Goal: Task Accomplishment & Management: Manage account settings

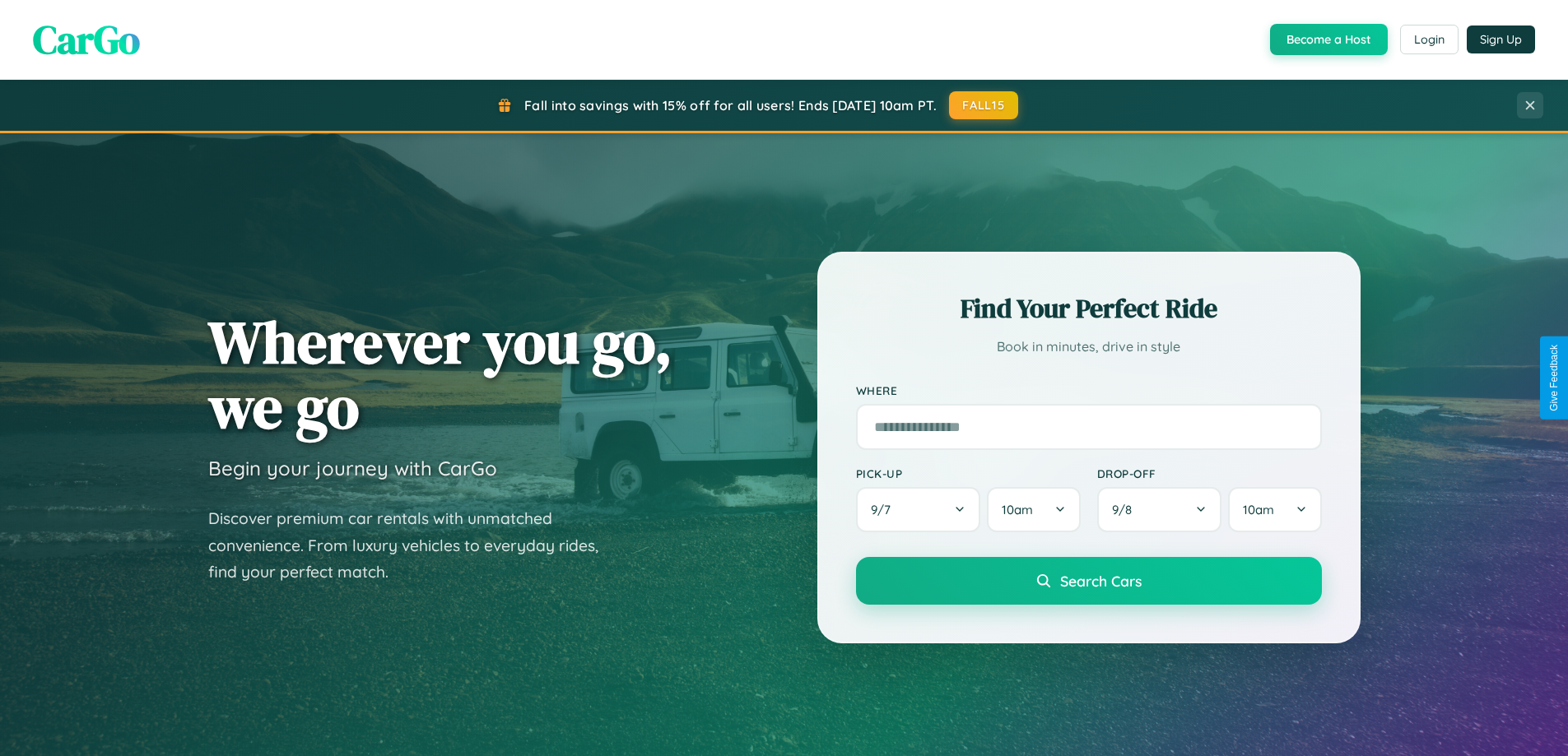
scroll to position [3167, 0]
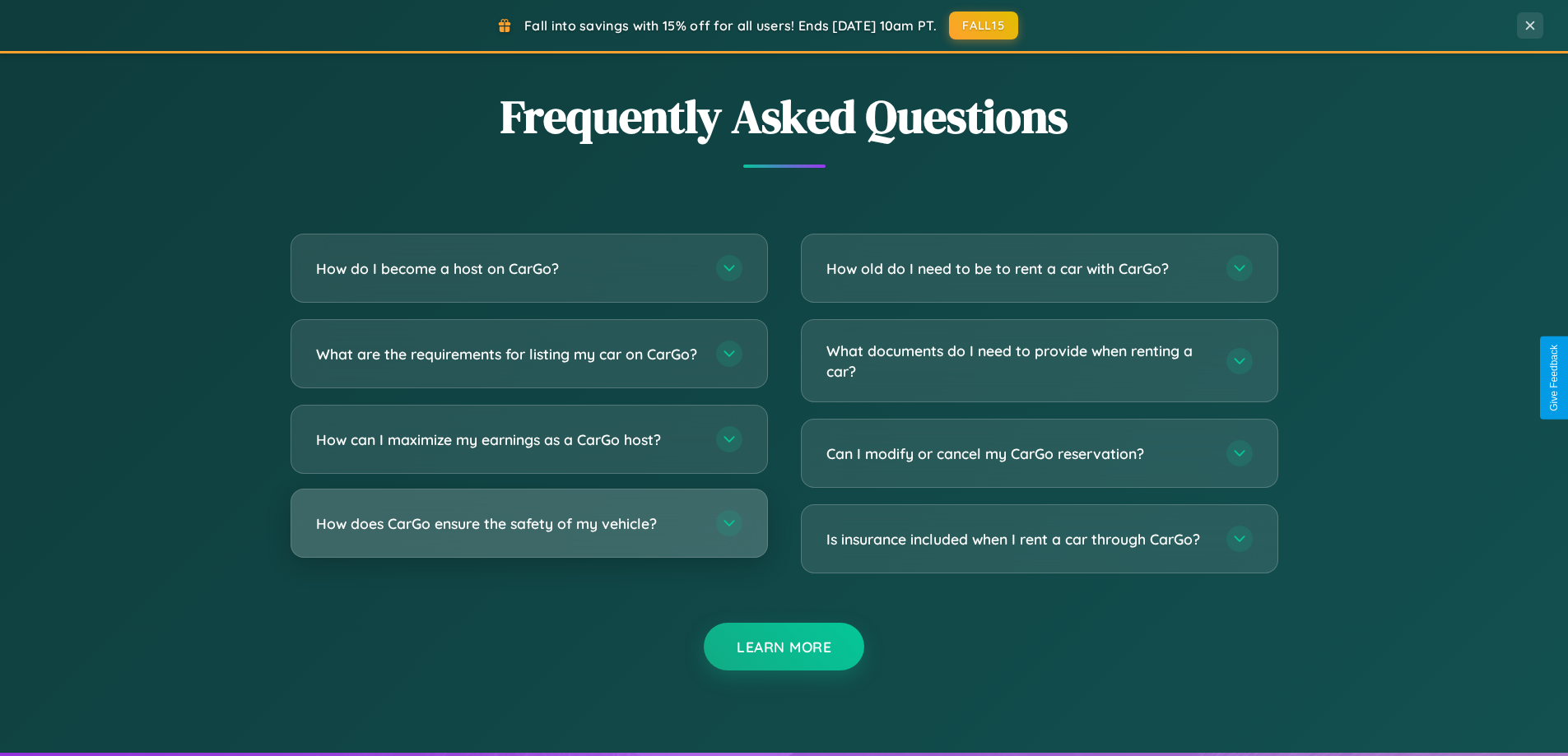
click at [528, 534] on h3 "How does CarGo ensure the safety of my vehicle?" at bounding box center [508, 523] width 384 height 21
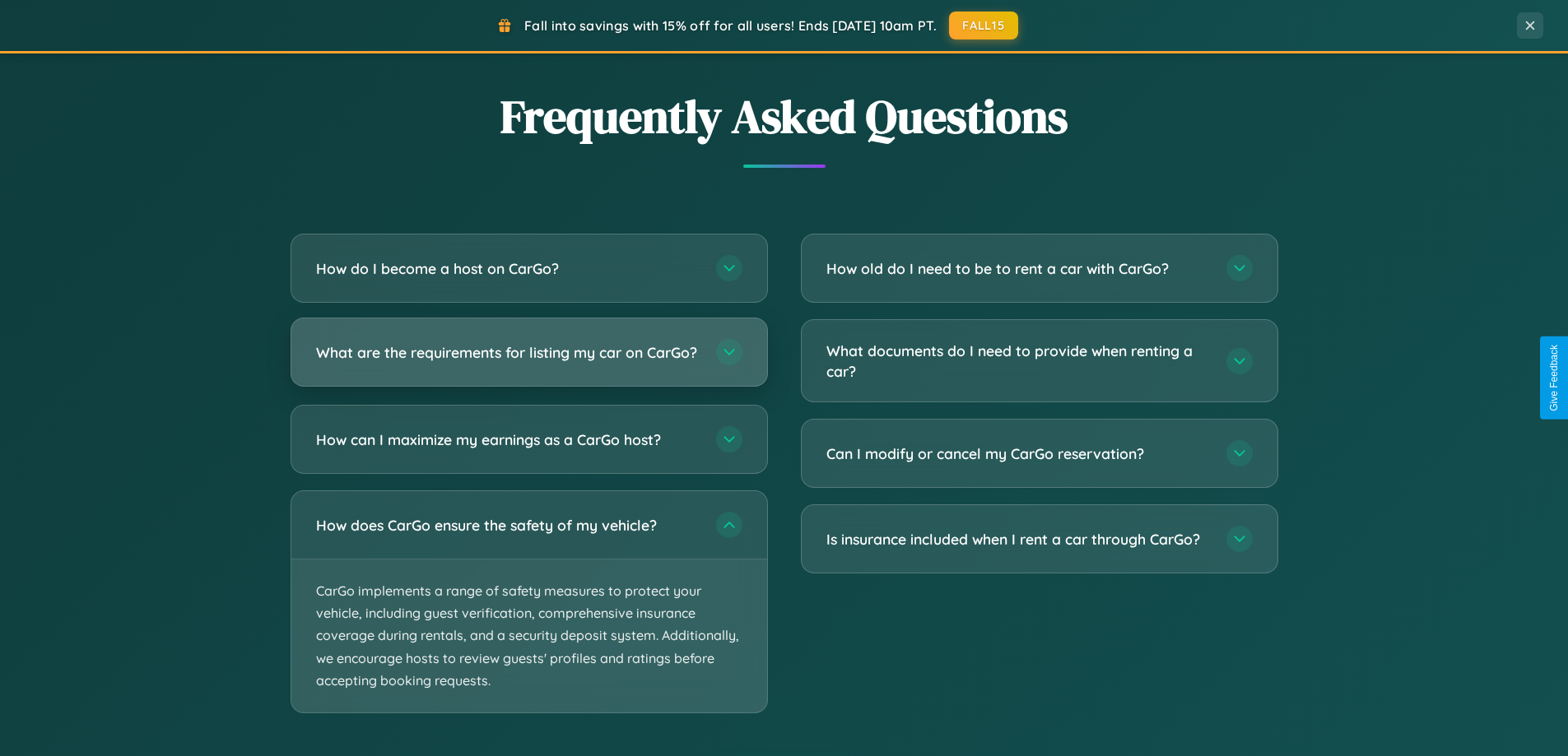
click at [528, 359] on h3 "What are the requirements for listing my car on CarGo?" at bounding box center [508, 352] width 384 height 21
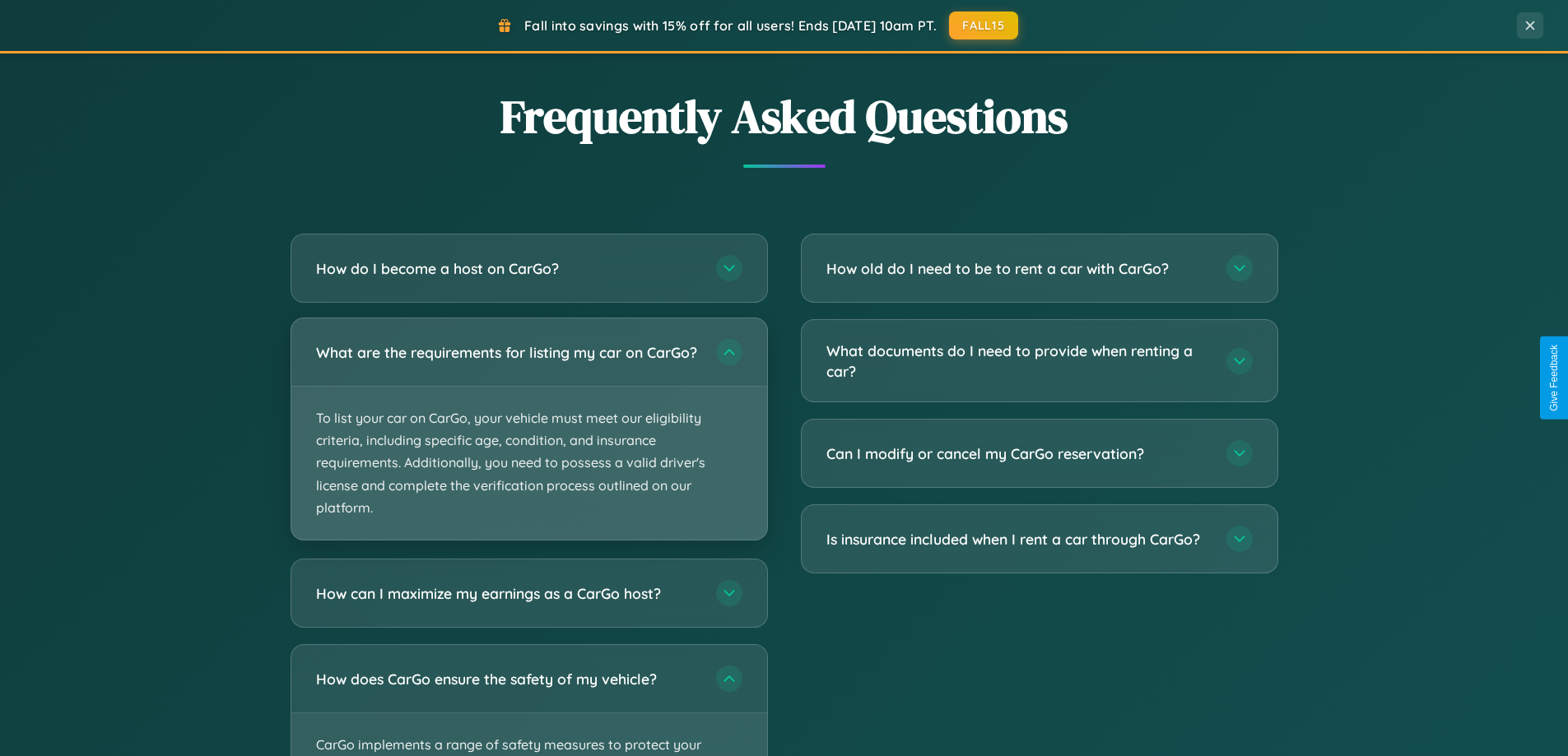
click at [528, 436] on p "To list your car on CarGo, your vehicle must meet our eligibility criteria, inc…" at bounding box center [529, 463] width 476 height 153
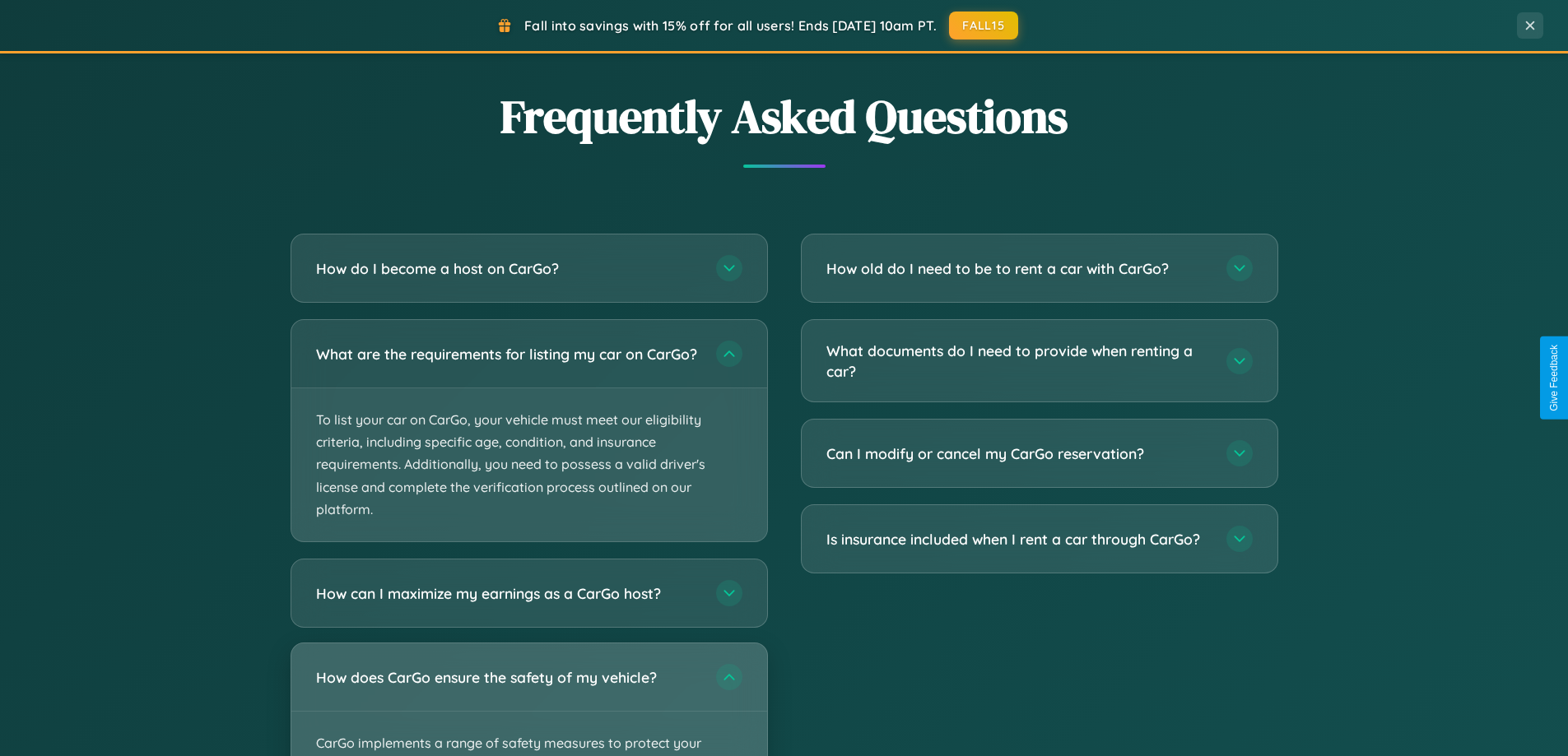
click at [528, 706] on div "How does CarGo ensure the safety of my vehicle?" at bounding box center [529, 677] width 476 height 68
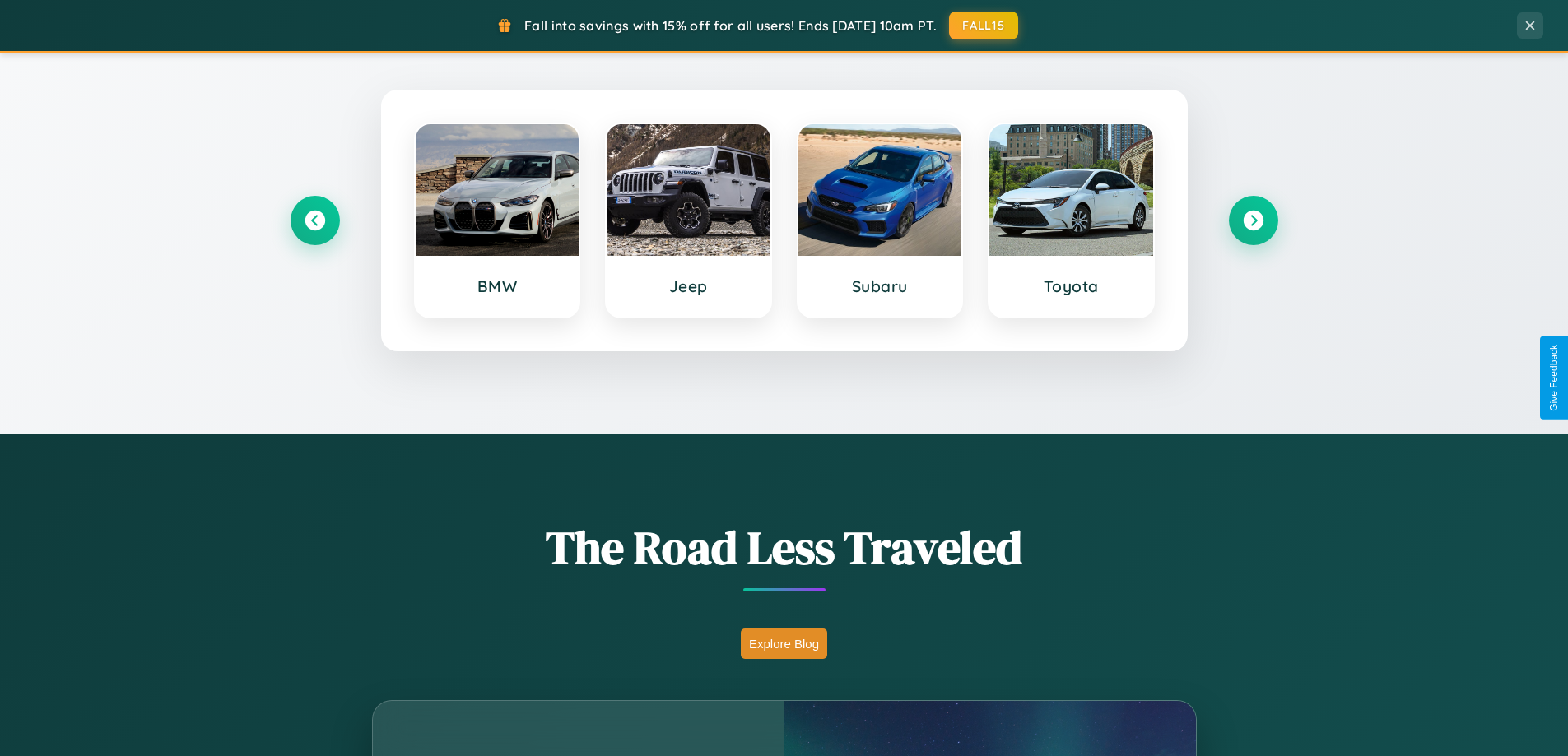
scroll to position [710, 0]
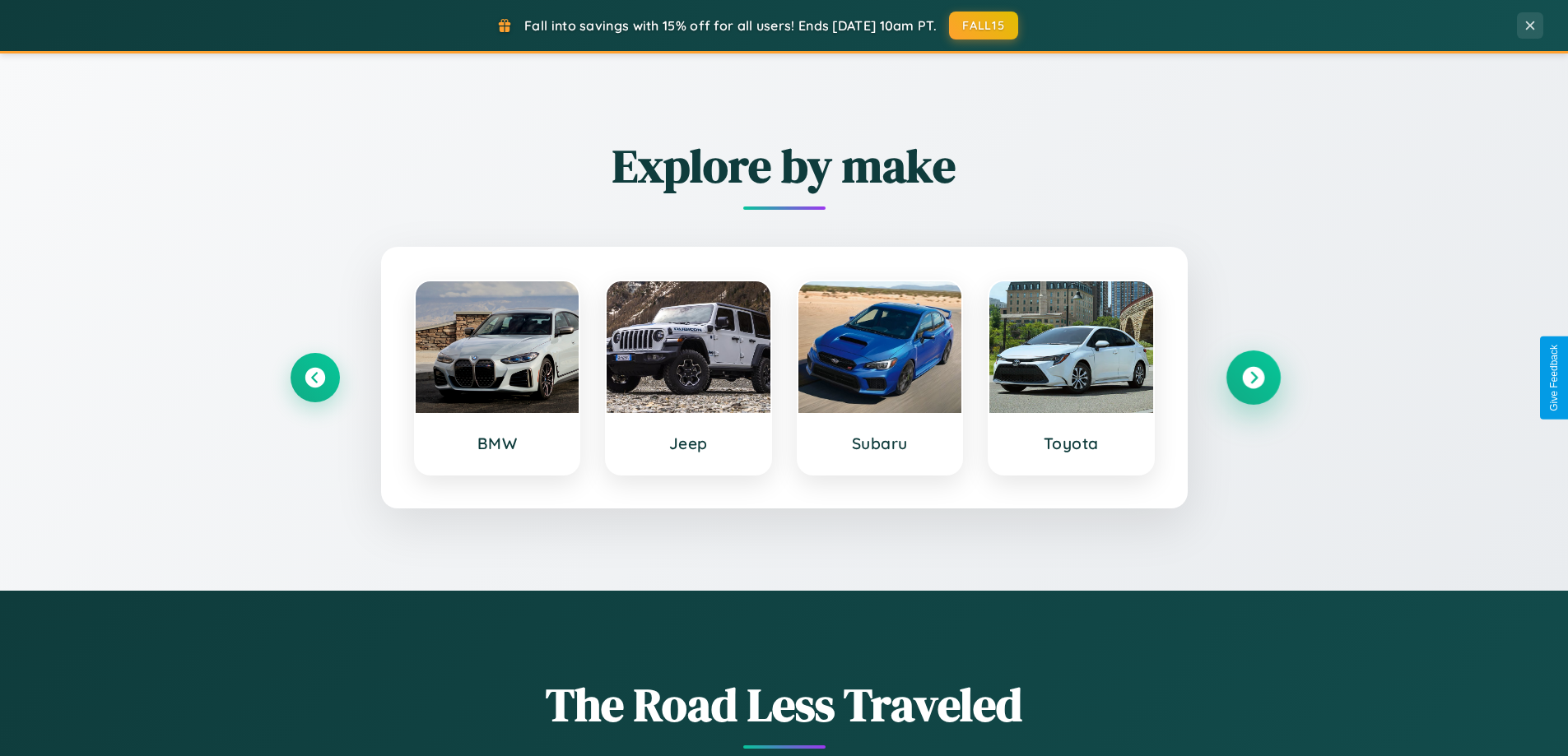
click at [1253, 378] on icon at bounding box center [1253, 378] width 22 height 22
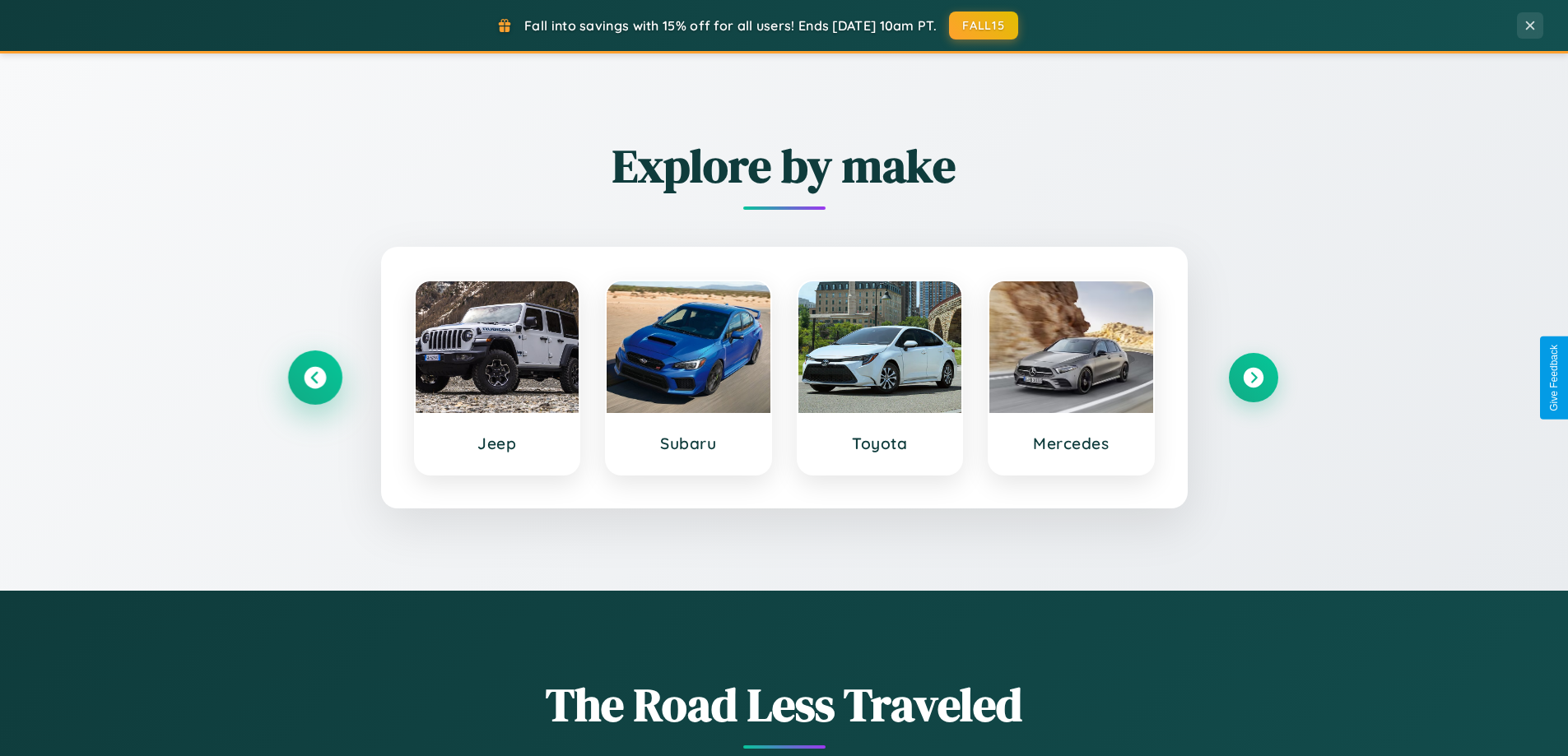
click at [315, 378] on icon at bounding box center [315, 378] width 22 height 22
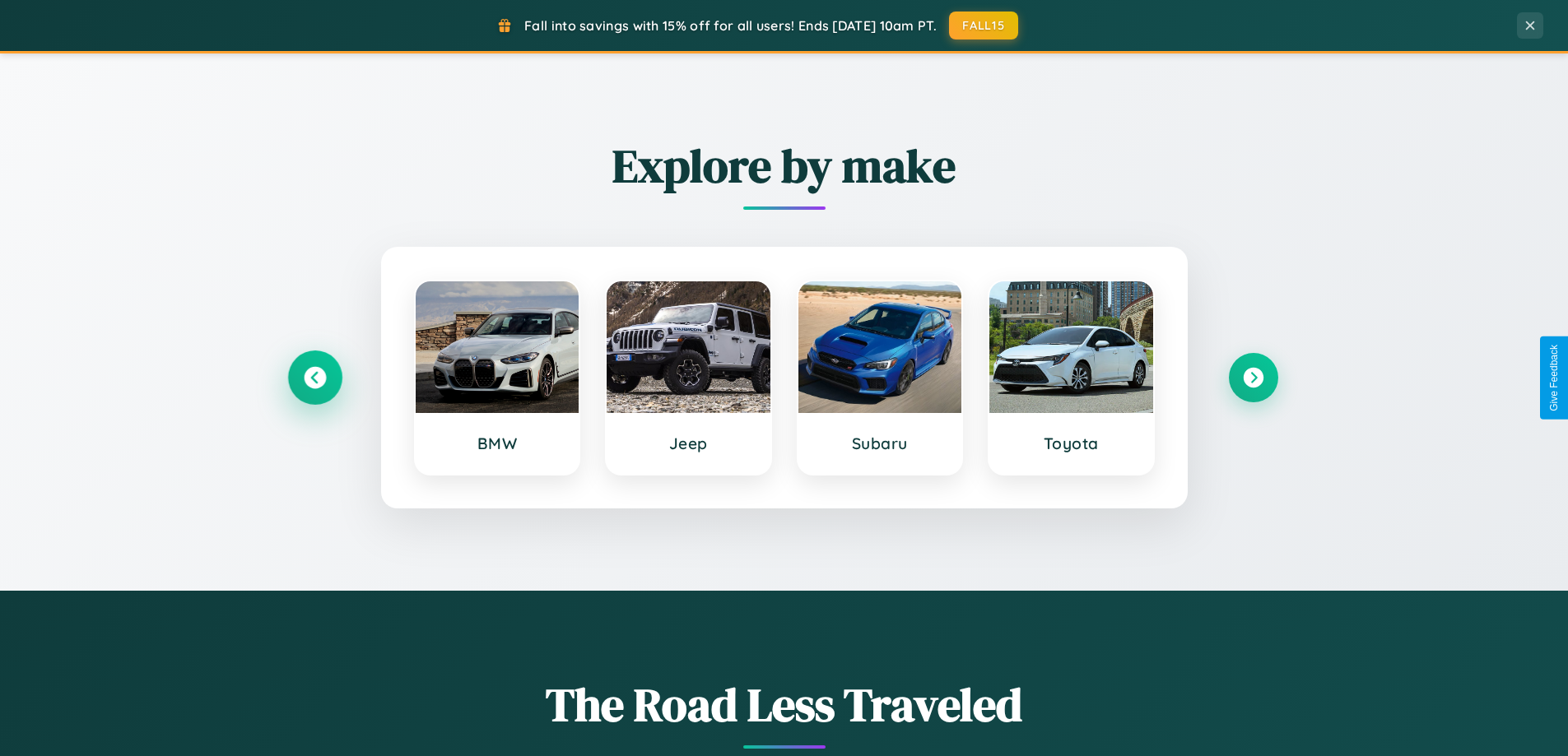
click at [315, 378] on icon at bounding box center [315, 378] width 22 height 22
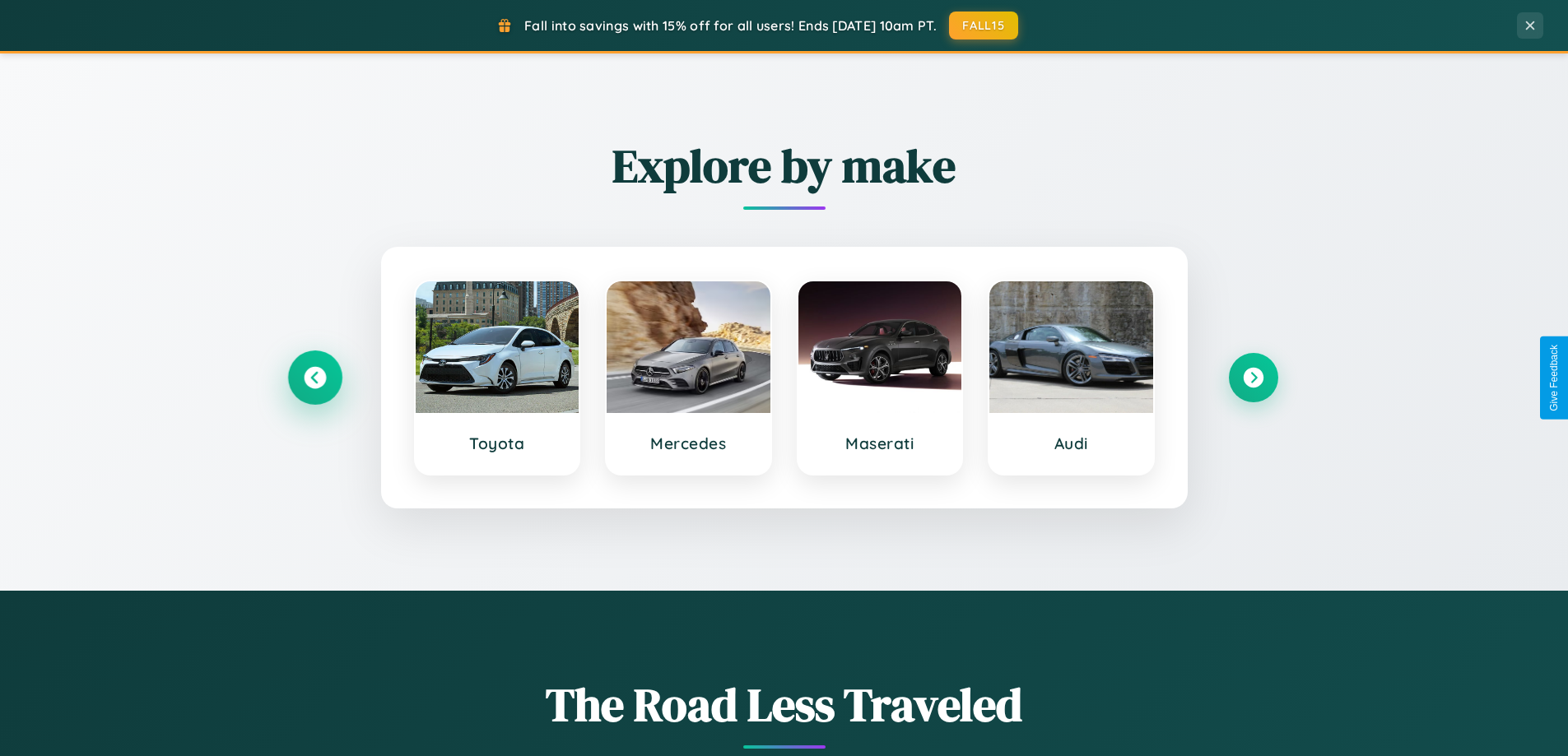
scroll to position [0, 0]
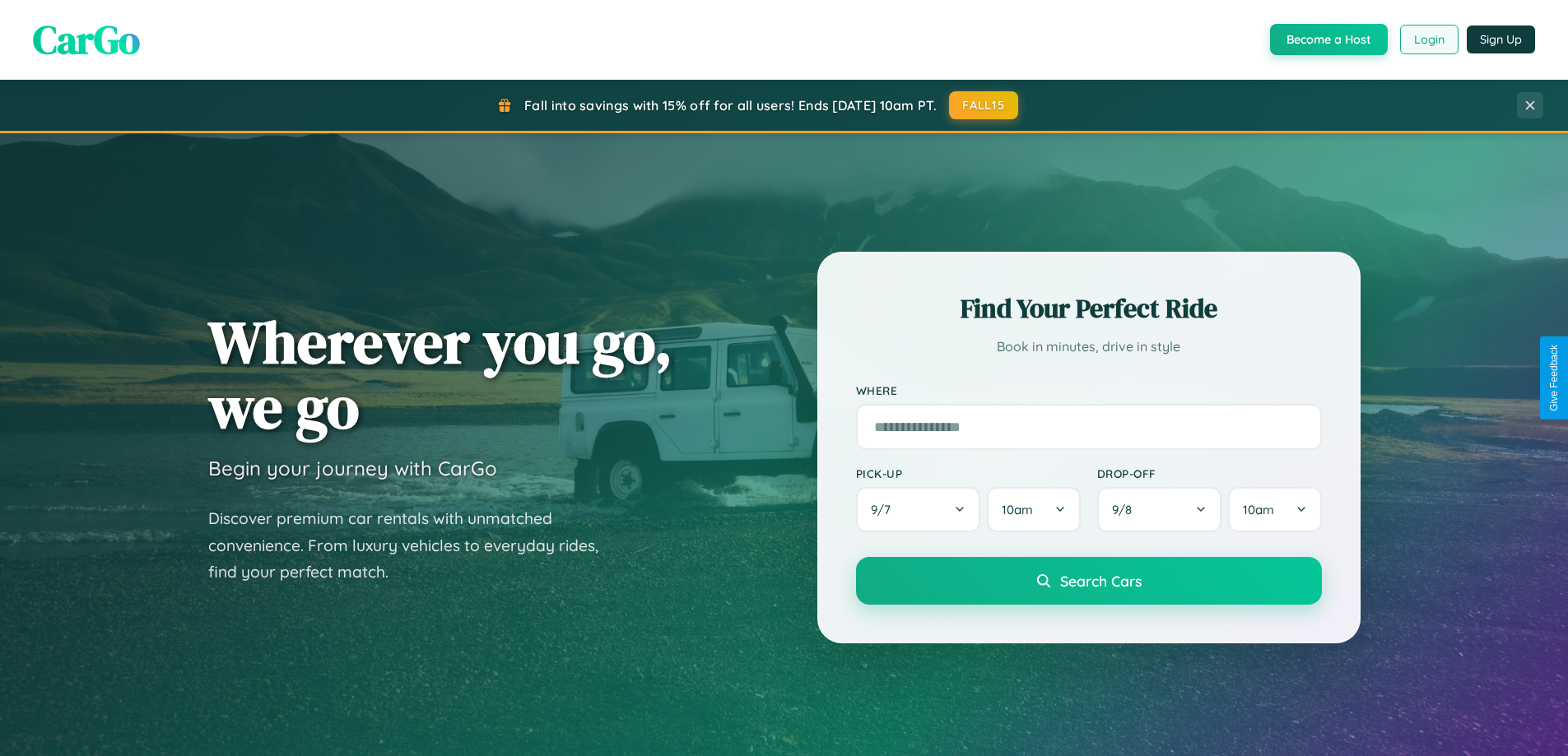
click at [1429, 40] on button "Login" at bounding box center [1430, 40] width 59 height 30
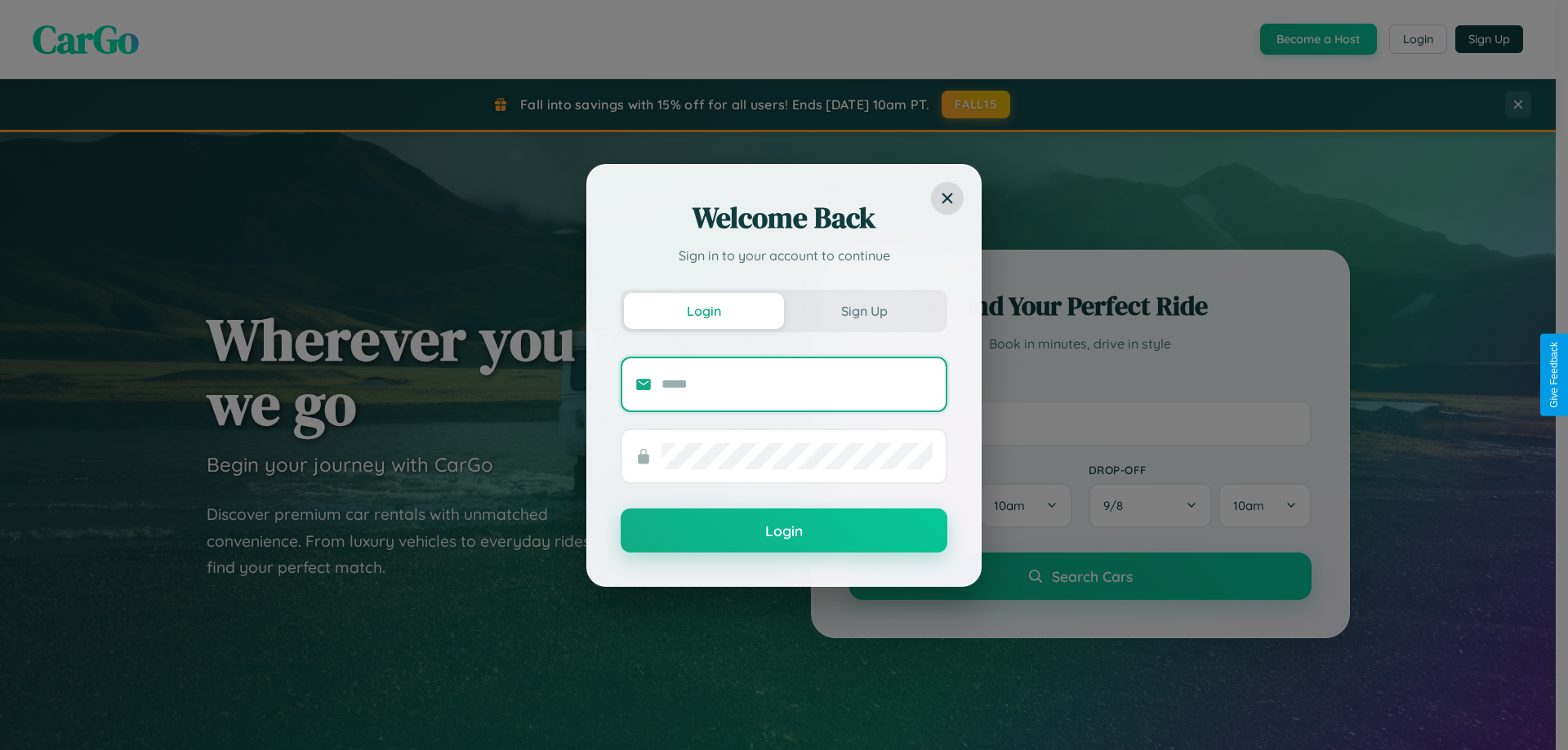
click at [797, 384] on input "text" at bounding box center [797, 384] width 271 height 26
type input "**********"
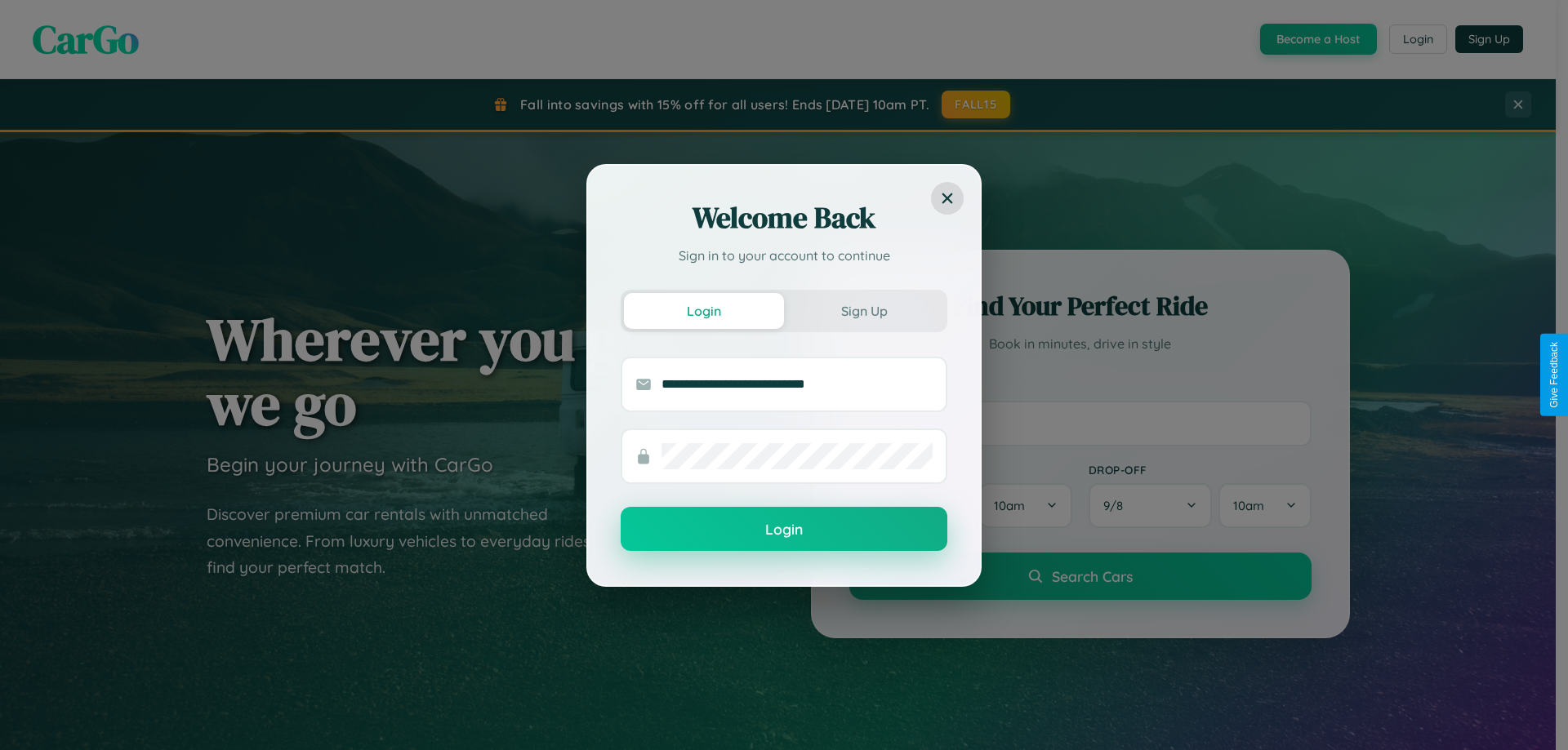
click at [784, 529] on button "Login" at bounding box center [784, 529] width 327 height 44
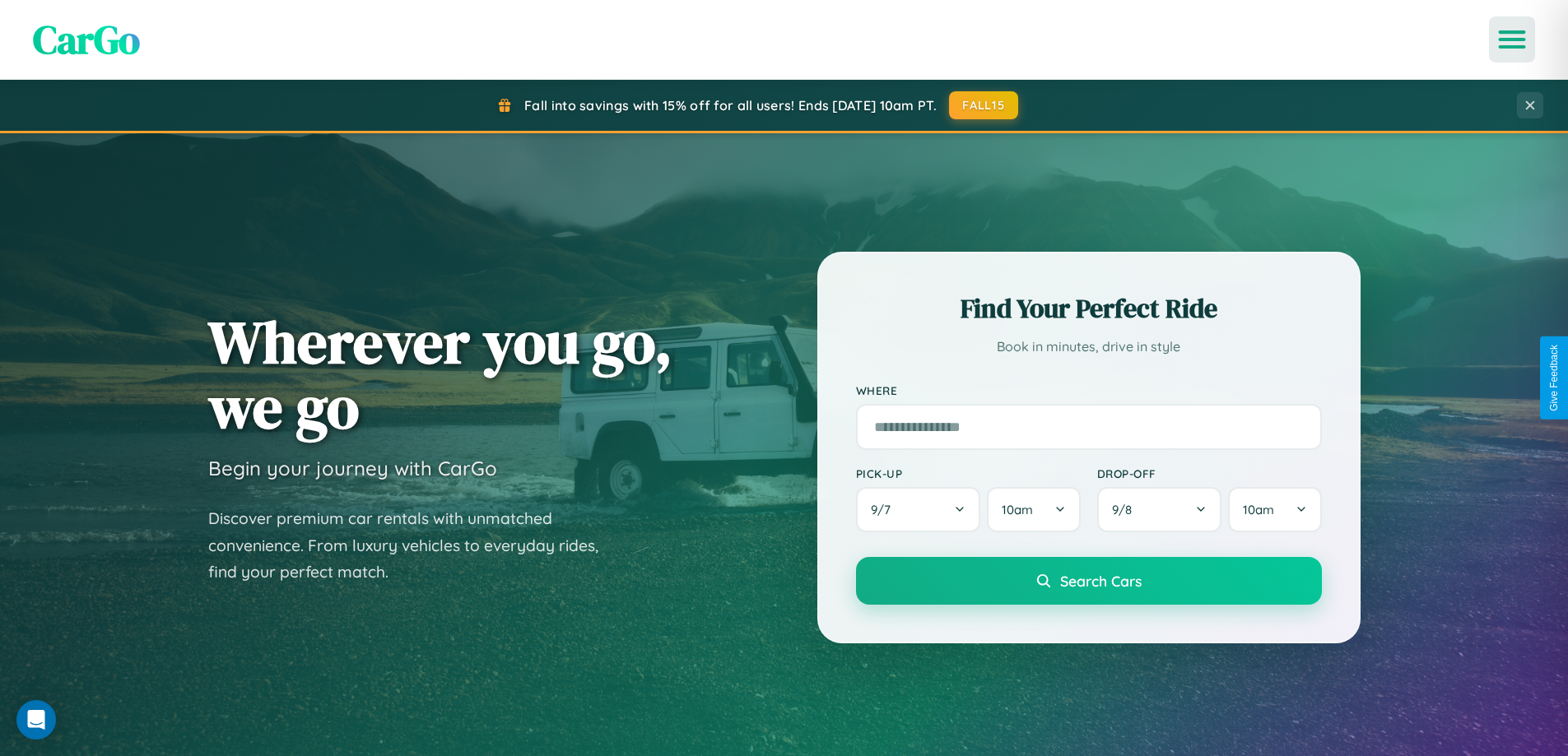
click at [1513, 40] on icon "Open menu" at bounding box center [1513, 40] width 24 height 15
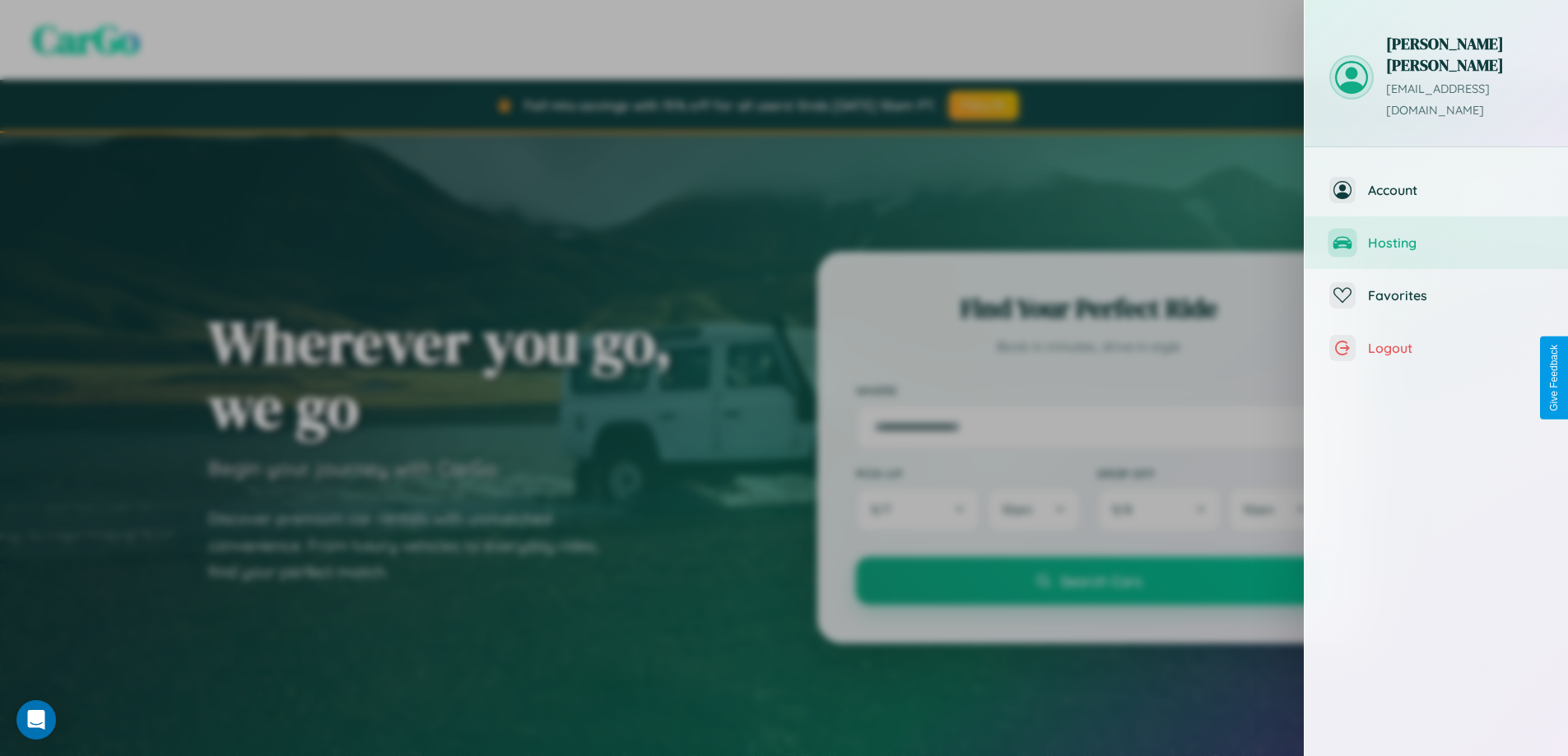
click at [1436, 234] on span "Hosting" at bounding box center [1456, 243] width 176 height 17
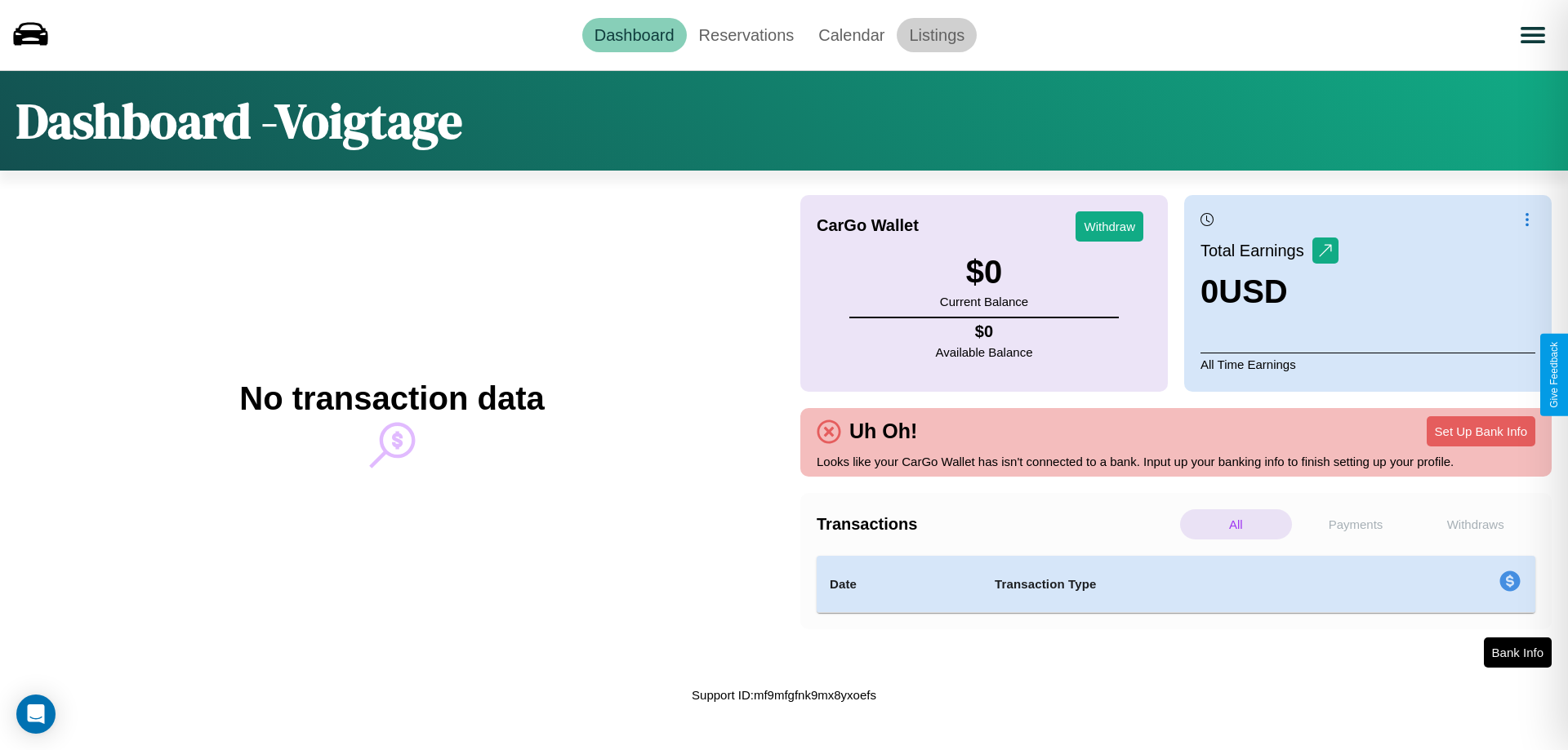
click at [937, 35] on link "Listings" at bounding box center [936, 35] width 80 height 35
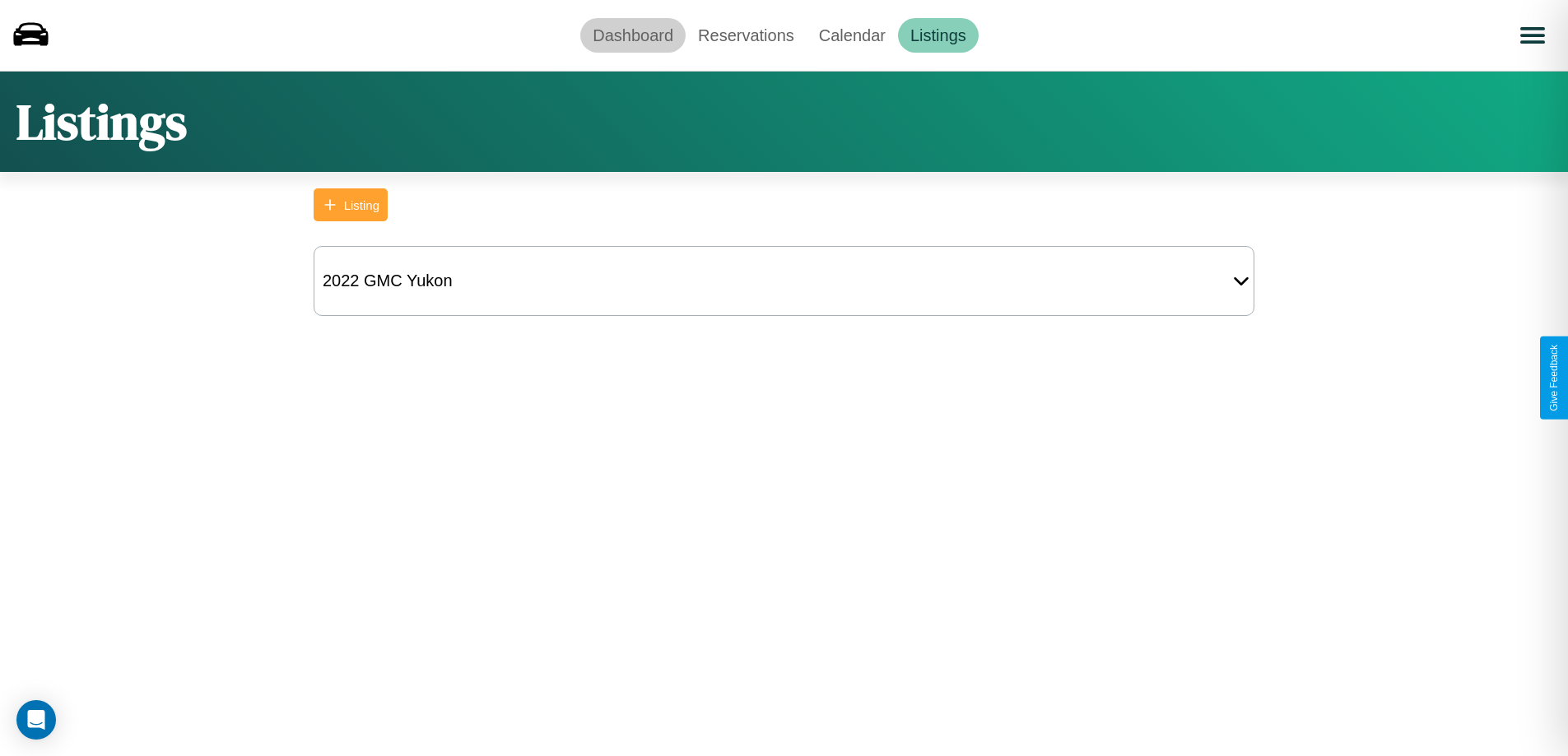
click at [633, 35] on link "Dashboard" at bounding box center [633, 36] width 105 height 35
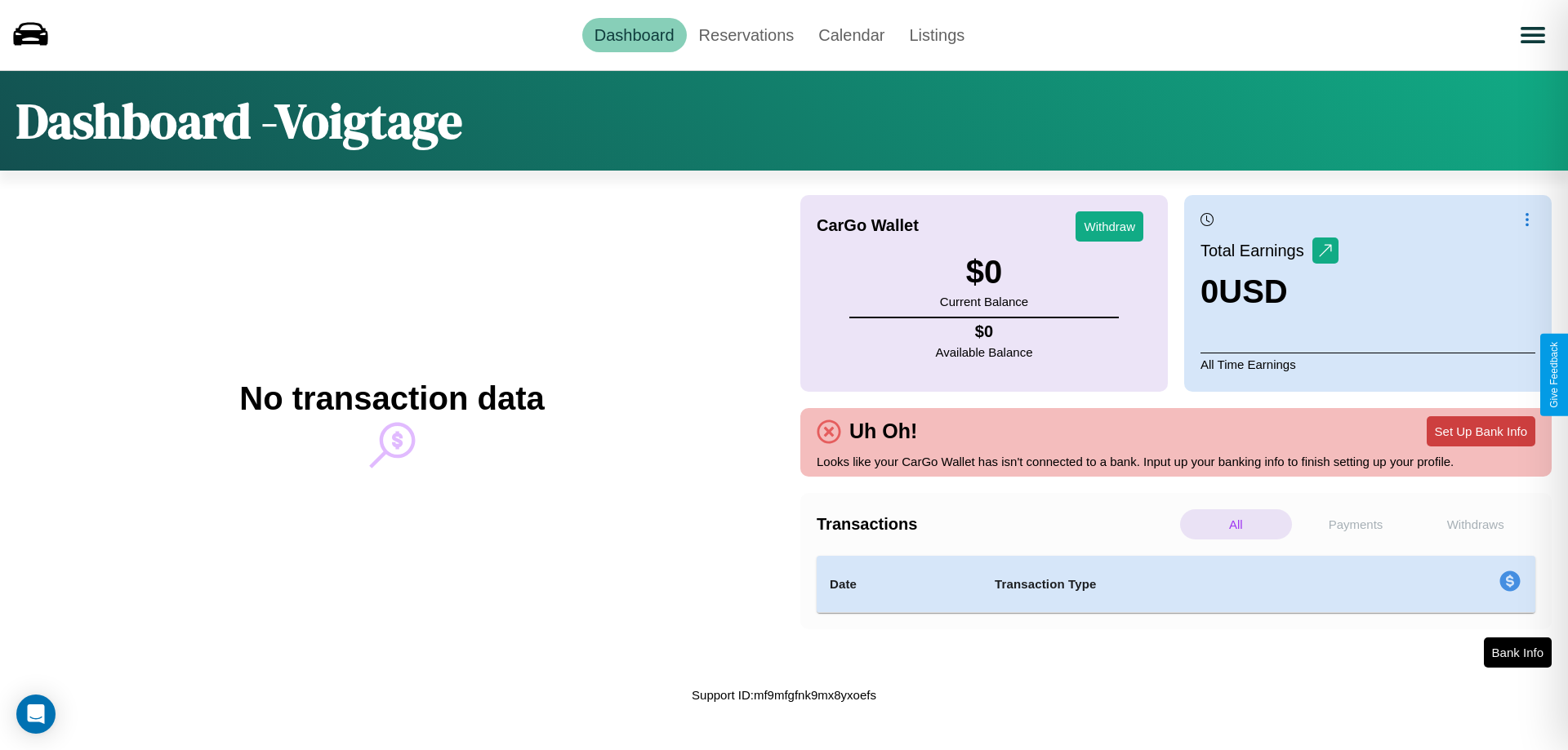
click at [1481, 431] on button "Set Up Bank Info" at bounding box center [1481, 431] width 108 height 30
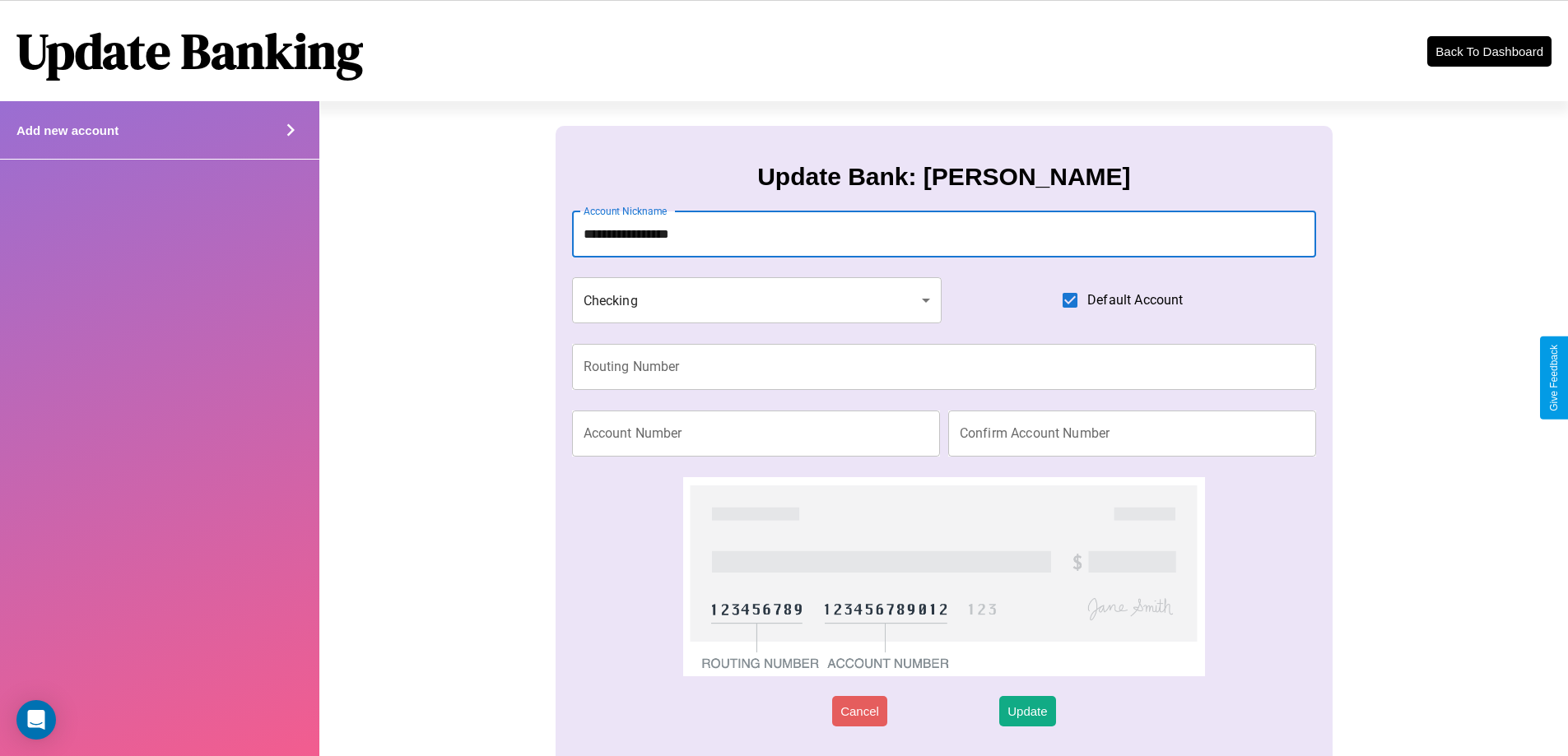
type input "**********"
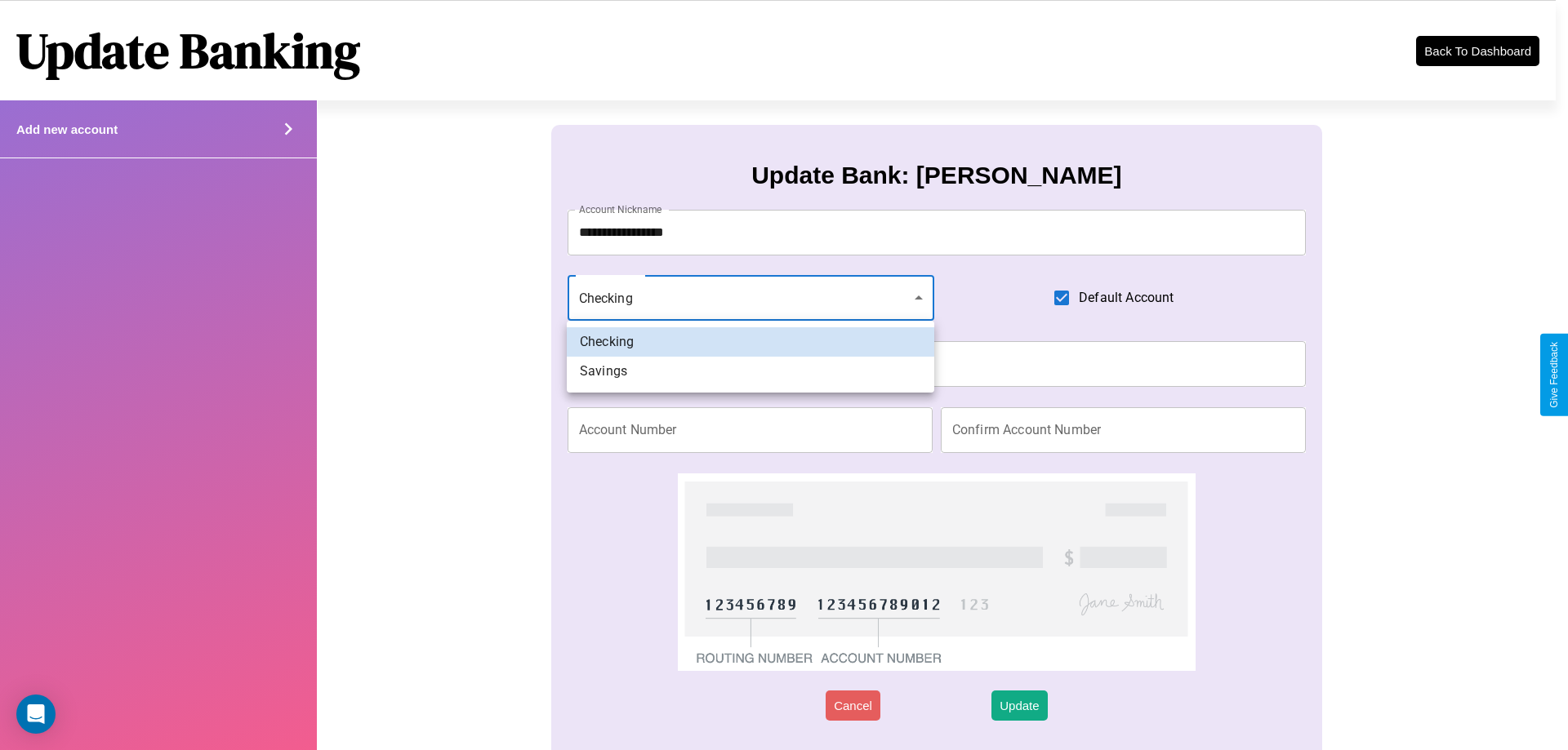
click at [750, 298] on div at bounding box center [784, 375] width 1568 height 750
